Goal: Task Accomplishment & Management: Use online tool/utility

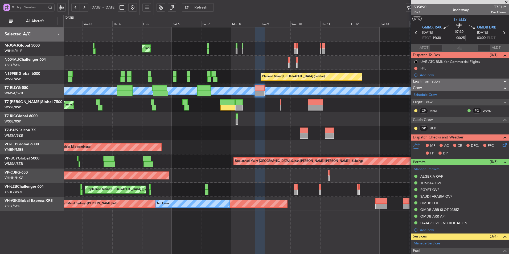
scroll to position [61, 0]
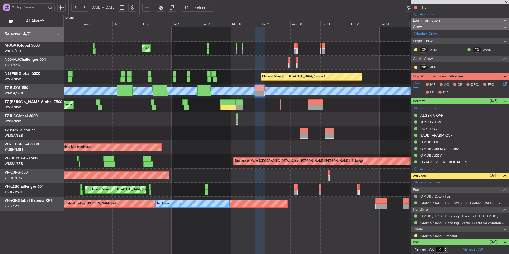
click at [232, 133] on div at bounding box center [285, 133] width 445 height 14
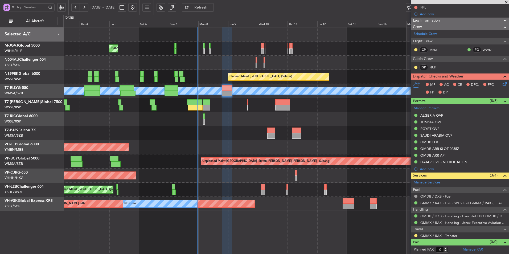
click at [222, 131] on div at bounding box center [285, 133] width 445 height 14
click at [187, 132] on div at bounding box center [285, 133] width 445 height 14
click at [205, 114] on div at bounding box center [285, 119] width 445 height 14
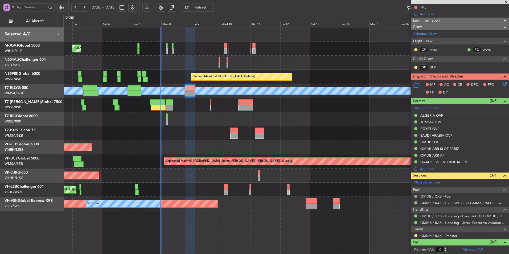
click at [223, 63] on div at bounding box center [285, 63] width 445 height 14
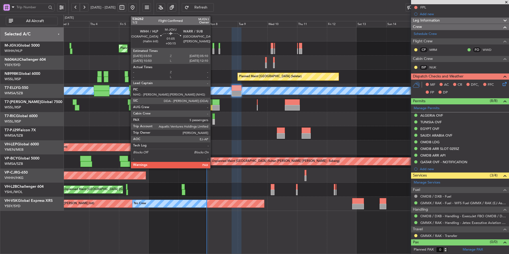
click at [213, 50] on div at bounding box center [213, 51] width 2 height 6
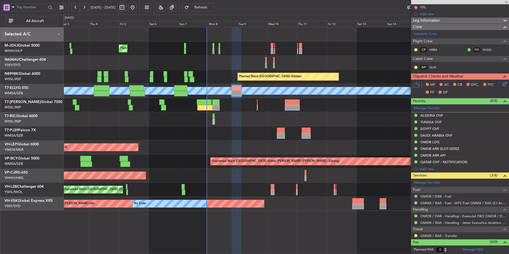
type input "+00:15"
type input "5"
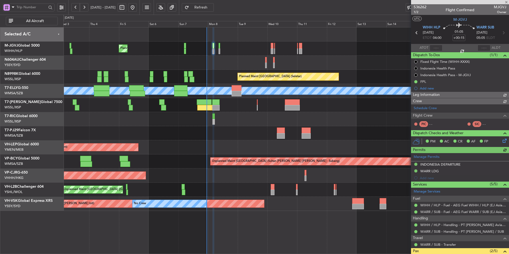
type input "[PERSON_NAME] (HHAFI)"
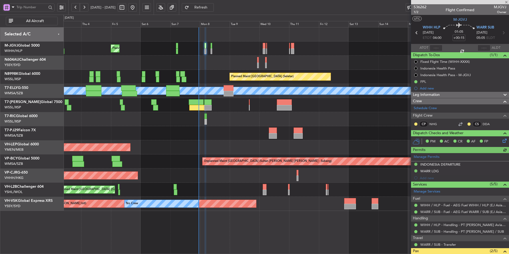
click at [225, 57] on div at bounding box center [285, 63] width 445 height 14
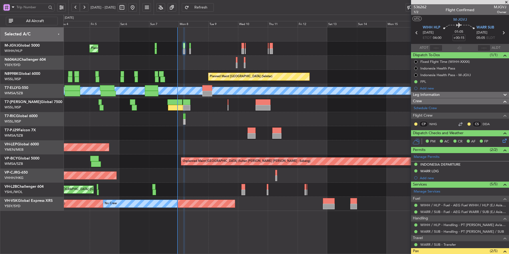
click at [203, 51] on div "Planned Maint [GEOGRAPHIC_DATA] (Seletar)" at bounding box center [285, 49] width 445 height 14
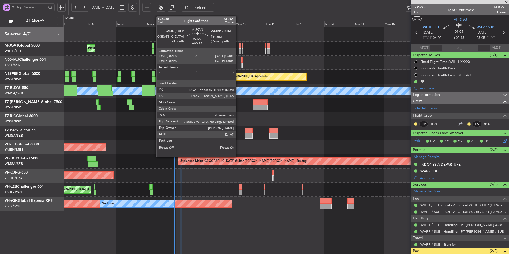
click at [238, 48] on div at bounding box center [239, 51] width 3 height 6
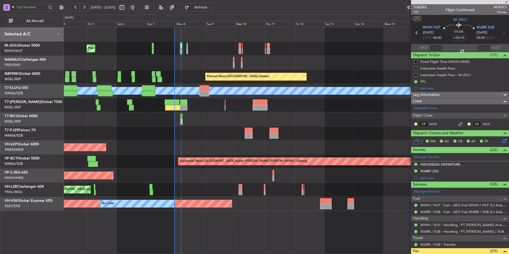
type input "4"
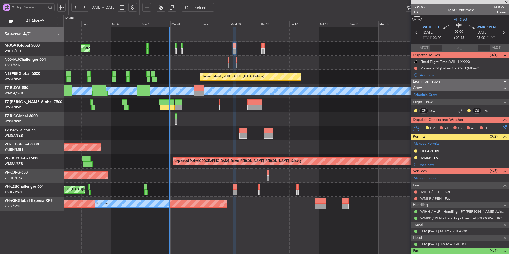
click at [255, 62] on div at bounding box center [285, 63] width 445 height 14
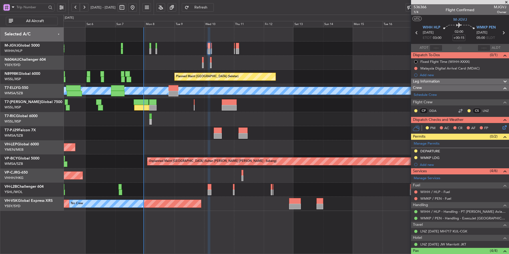
click at [309, 113] on div "Planned Maint [GEOGRAPHIC_DATA] (Seletar) Planned Maint [GEOGRAPHIC_DATA] (Sele…" at bounding box center [285, 118] width 445 height 183
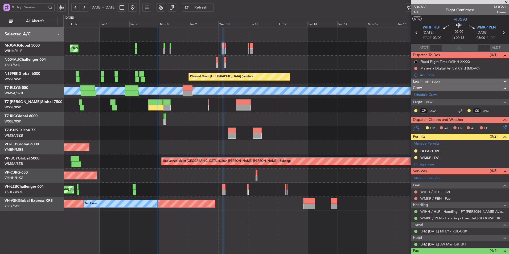
click at [220, 129] on div at bounding box center [285, 133] width 445 height 14
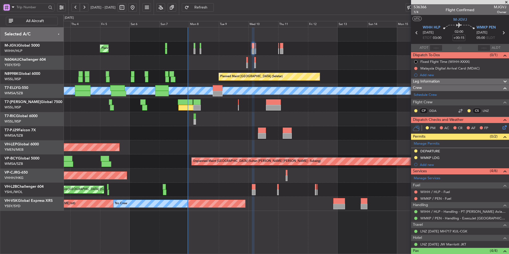
click at [217, 146] on div "Unplanned Maint Wichita (Wichita Mid-continent) Unplanned Maint Wichita (Wichit…" at bounding box center [285, 147] width 445 height 14
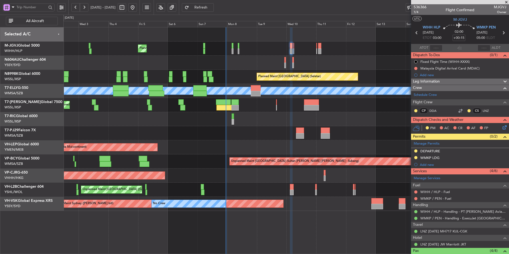
click at [213, 78] on div "Planned Maint [GEOGRAPHIC_DATA] (Seletar) Planned Maint [GEOGRAPHIC_DATA] (Sele…" at bounding box center [285, 77] width 445 height 14
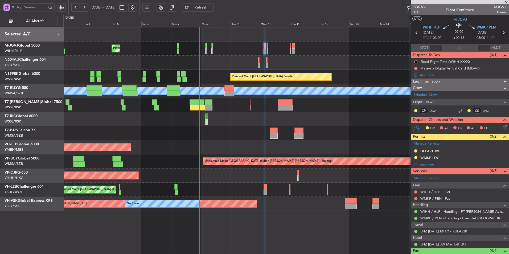
click at [227, 78] on div "Planned Maint [GEOGRAPHIC_DATA] (Seletar) Planned Maint [GEOGRAPHIC_DATA] (Sele…" at bounding box center [285, 77] width 445 height 14
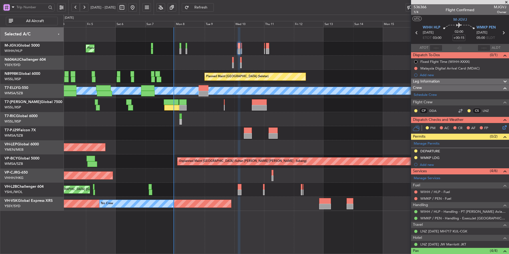
click at [265, 151] on div "Unplanned Maint Wichita (Wichita Mid-continent) Unplanned Maint Wichita (Wichit…" at bounding box center [285, 147] width 445 height 14
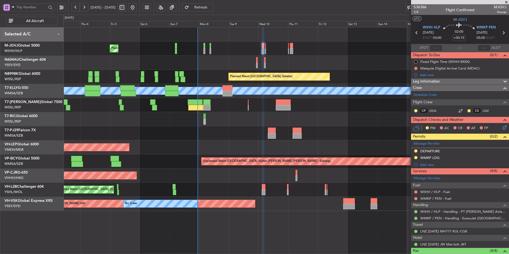
click at [237, 145] on div "Unplanned Maint Wichita (Wichita Mid-continent) Unplanned Maint Wichita (Wichit…" at bounding box center [285, 147] width 445 height 14
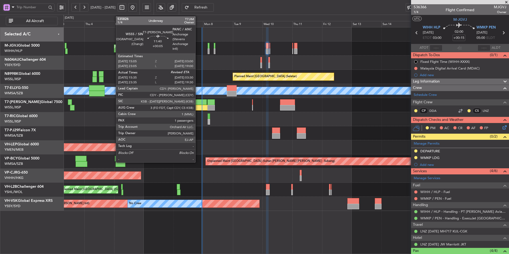
click at [198, 104] on div at bounding box center [199, 102] width 15 height 6
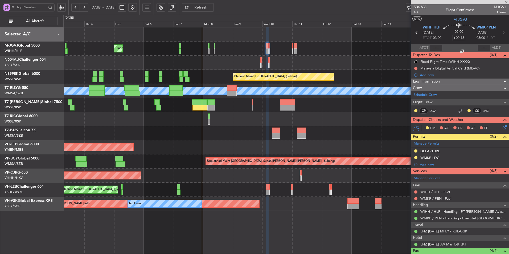
type input "+00:05"
type input "15:45"
type input "1"
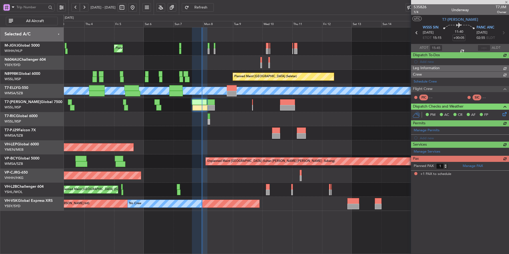
type input "[PERSON_NAME] (LEU)"
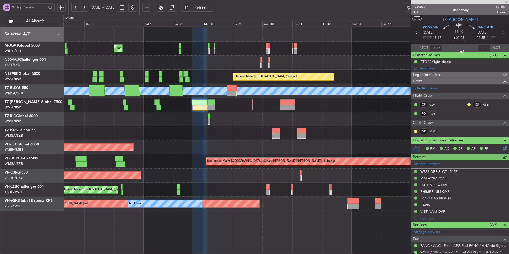
type input "[PERSON_NAME] (LEU)"
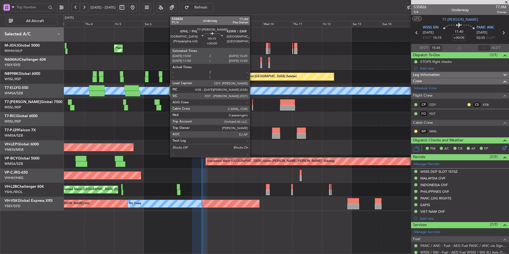
click at [252, 101] on div at bounding box center [252, 102] width 1 height 6
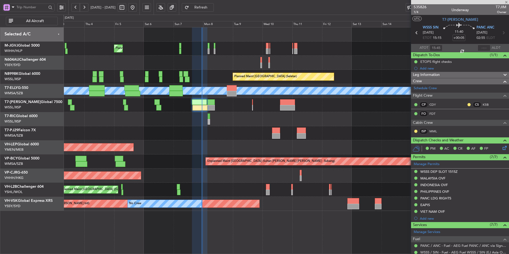
type input "0"
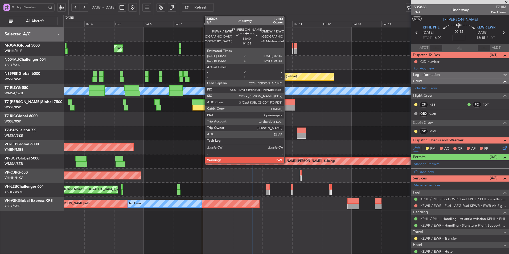
click at [287, 105] on div at bounding box center [287, 108] width 15 height 6
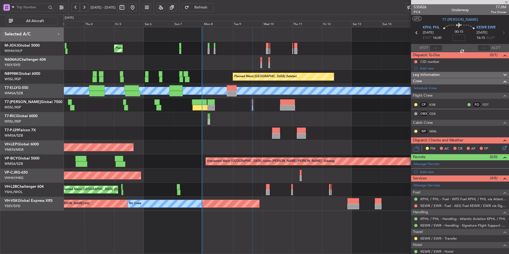
type input "-01:05"
type input "2"
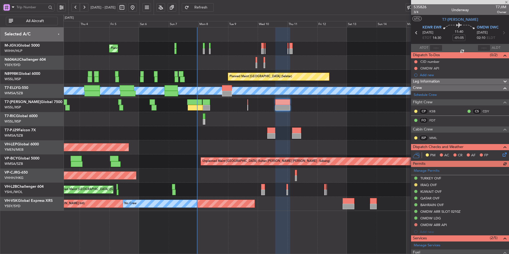
click at [246, 119] on div at bounding box center [285, 119] width 445 height 14
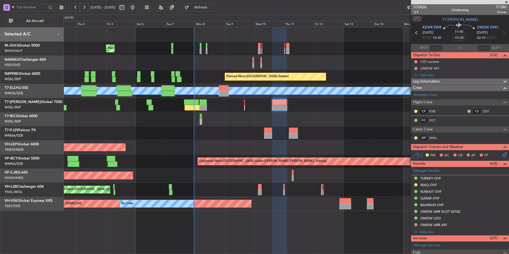
click at [305, 136] on div at bounding box center [285, 133] width 445 height 14
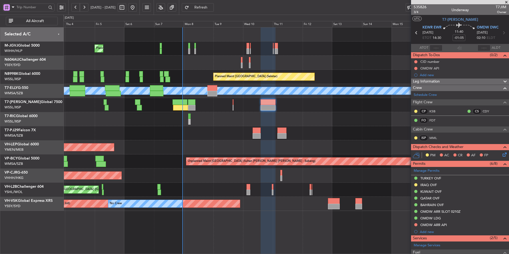
click at [191, 139] on div at bounding box center [285, 133] width 445 height 14
click at [205, 143] on div "Unplanned Maint Wichita (Wichita Mid-continent) Unplanned Maint Wichita (Wichit…" at bounding box center [285, 147] width 445 height 14
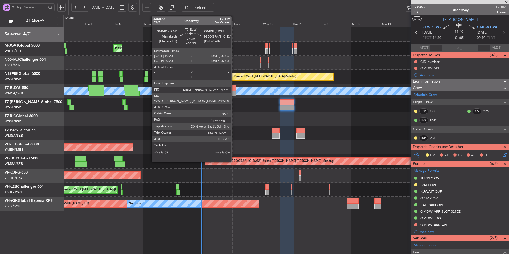
click at [233, 95] on div at bounding box center [231, 94] width 10 height 6
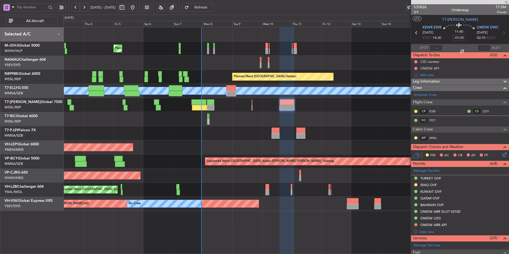
type input "+00:25"
type input "0"
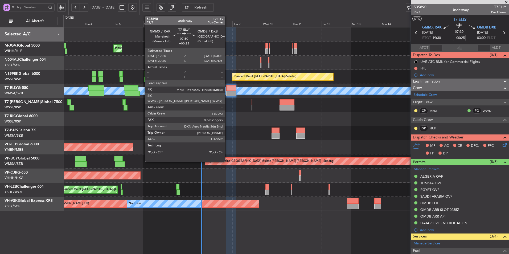
click at [227, 92] on div at bounding box center [231, 94] width 10 height 6
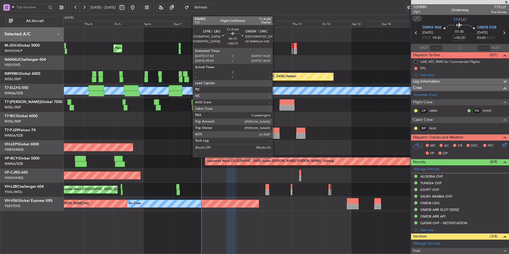
click at [275, 133] on div at bounding box center [275, 136] width 8 height 6
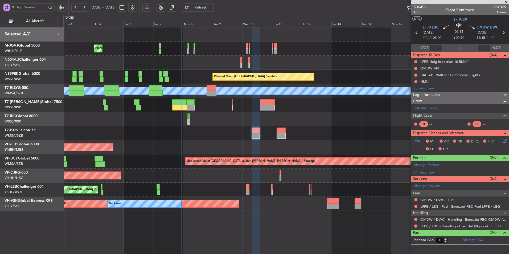
click at [345, 118] on div at bounding box center [285, 119] width 445 height 14
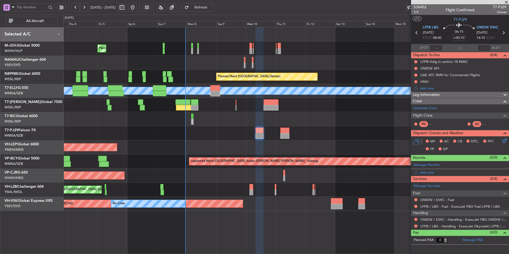
click at [332, 124] on div at bounding box center [285, 119] width 445 height 14
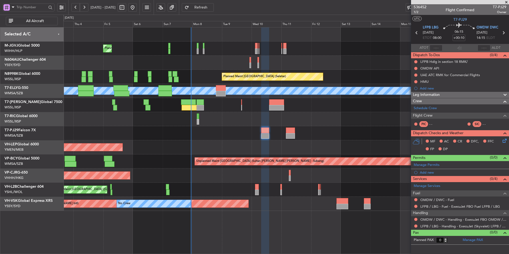
click at [332, 130] on div at bounding box center [285, 133] width 445 height 14
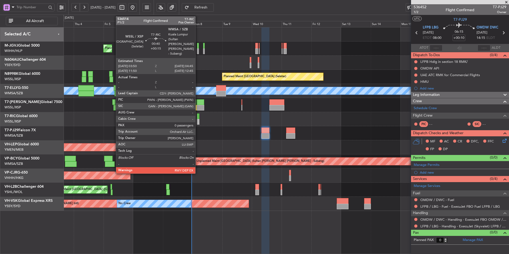
click at [198, 116] on div at bounding box center [197, 116] width 1 height 6
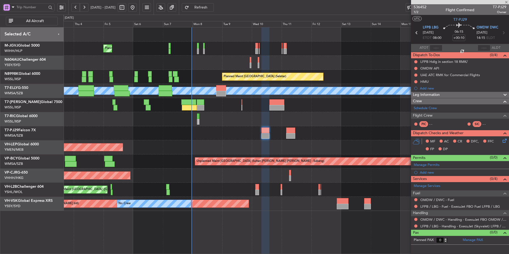
type input "+00:15"
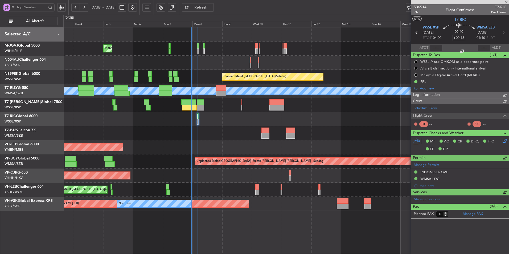
type input "[PERSON_NAME] (HHAFI)"
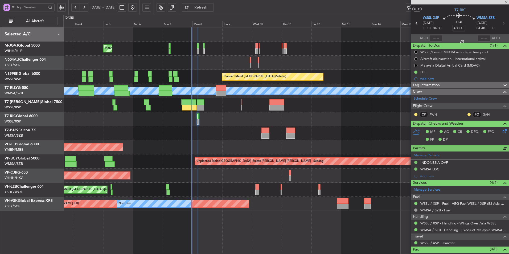
scroll to position [17, 0]
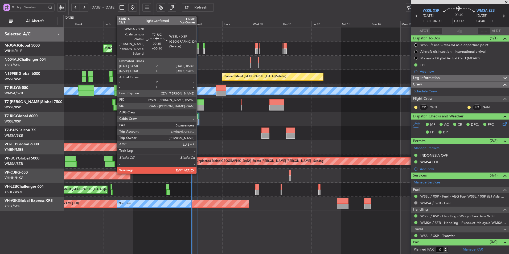
click at [199, 118] on div at bounding box center [198, 116] width 1 height 6
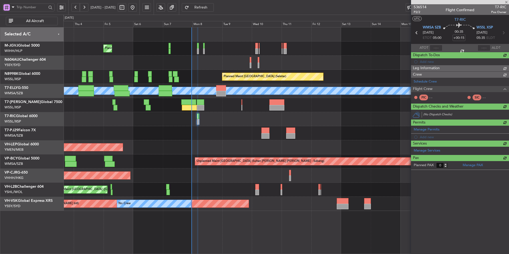
type input "+00:10"
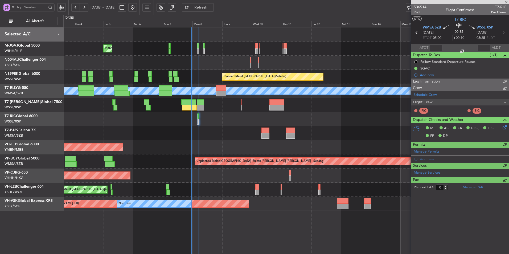
type input "[PERSON_NAME] (HHAFI)"
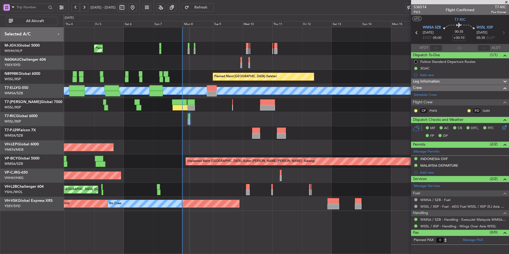
click at [218, 182] on div "Planned Maint [GEOGRAPHIC_DATA] ([GEOGRAPHIC_DATA] Intl)" at bounding box center [285, 175] width 445 height 14
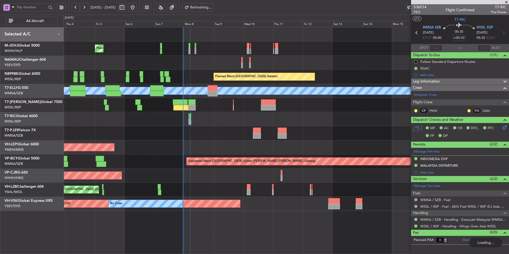
click at [254, 138] on div "Planned Maint [GEOGRAPHIC_DATA] (Seletar) Planned Maint [GEOGRAPHIC_DATA] (Sele…" at bounding box center [285, 118] width 445 height 183
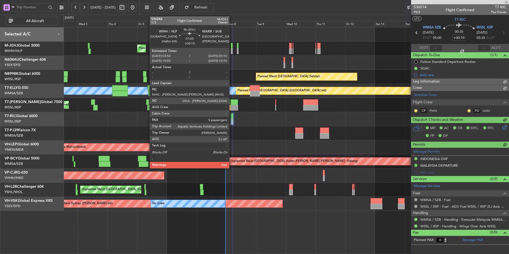
type input "[PERSON_NAME] (HHAFI)"
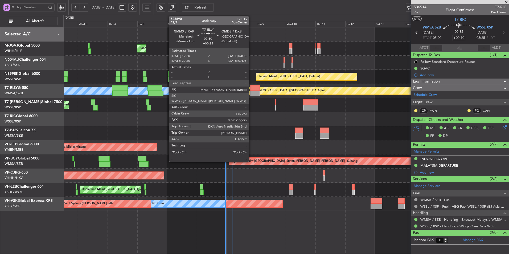
click at [251, 92] on div at bounding box center [255, 94] width 10 height 6
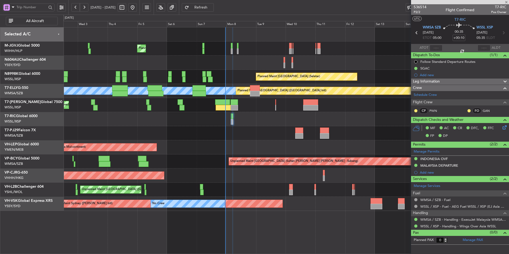
type input "+00:25"
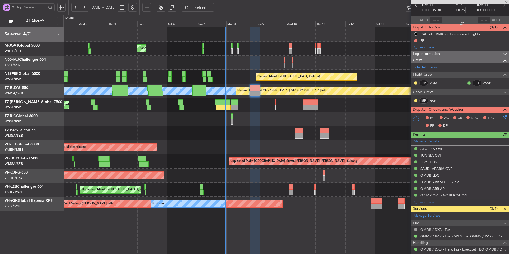
scroll to position [61, 0]
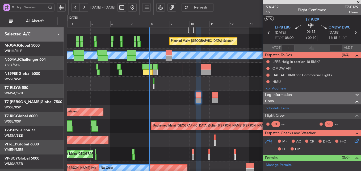
scroll to position [35, 0]
